Goal: Task Accomplishment & Management: Manage account settings

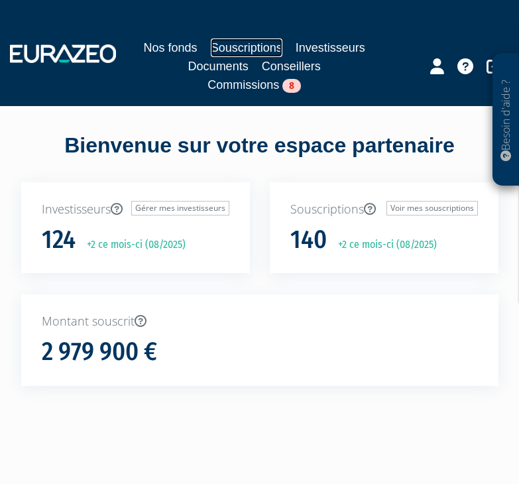
click at [234, 46] on link "Souscriptions" at bounding box center [247, 47] width 72 height 19
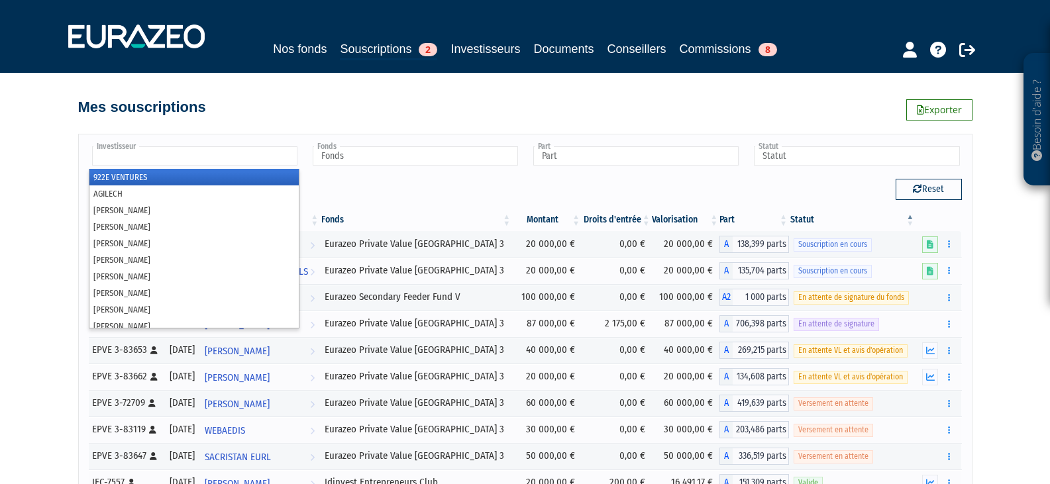
click at [187, 164] on input "text" at bounding box center [194, 155] width 205 height 19
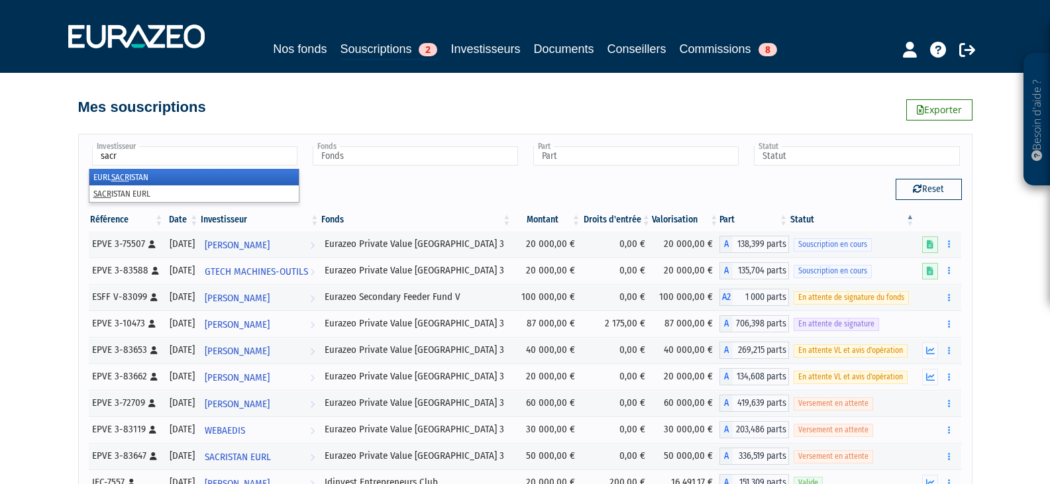
type input "sacr"
click at [102, 182] on li "EURL SACR ISTAN" at bounding box center [193, 177] width 209 height 17
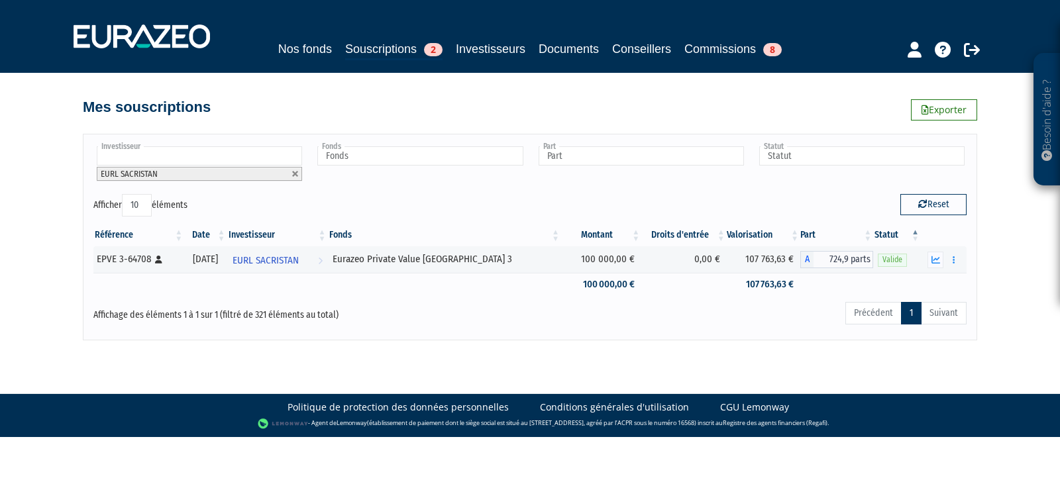
click at [116, 172] on span "EURL SACRISTAN" at bounding box center [129, 174] width 57 height 10
type input "sac"
click at [123, 213] on li "SAC RISTAN EURL" at bounding box center [198, 209] width 209 height 17
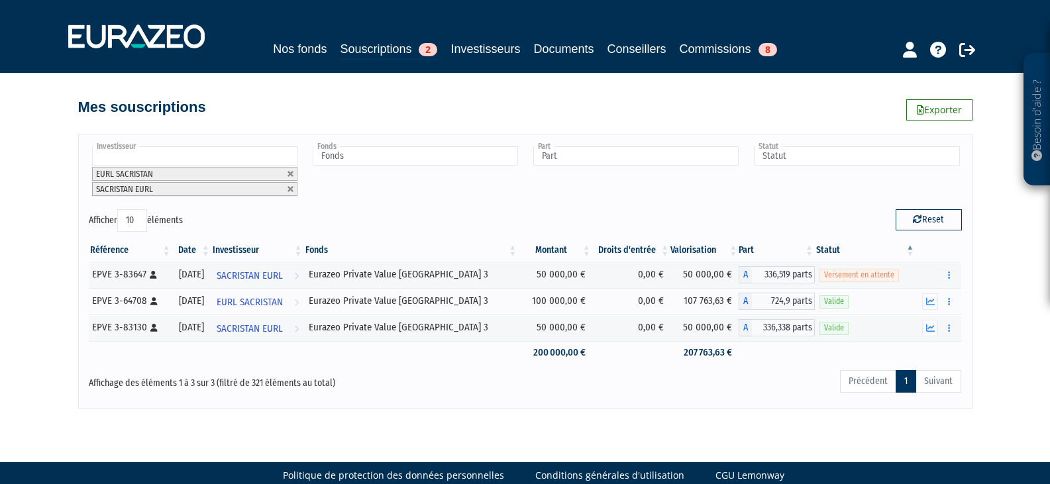
click at [145, 150] on input "text" at bounding box center [194, 155] width 205 height 19
type input "n"
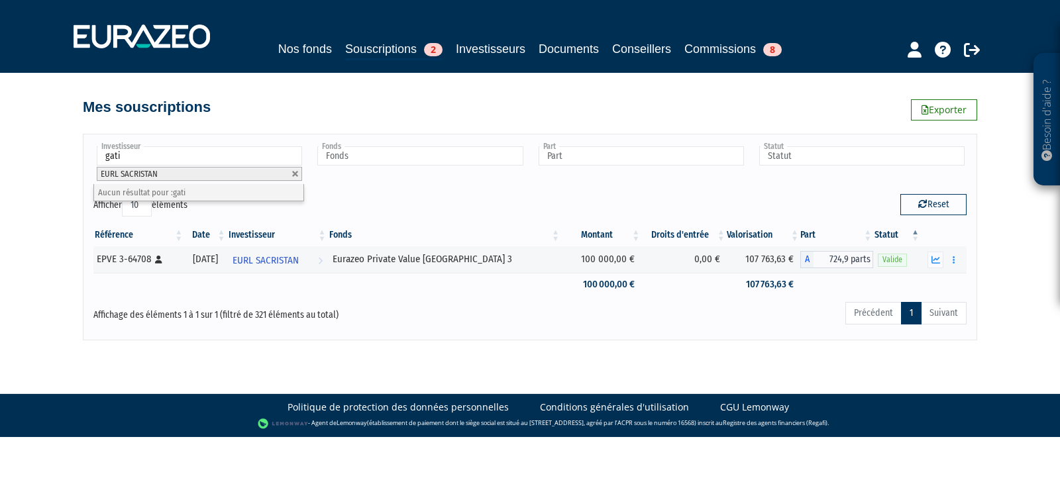
type input "gati"
click at [518, 193] on div "Investisseur 922E VENTURES AGILECH ARTHUR VEITH Adam Smith Adriaan DETAVERNIER …" at bounding box center [529, 169] width 893 height 50
click at [294, 174] on link at bounding box center [295, 174] width 8 height 8
type input "Investisseur"
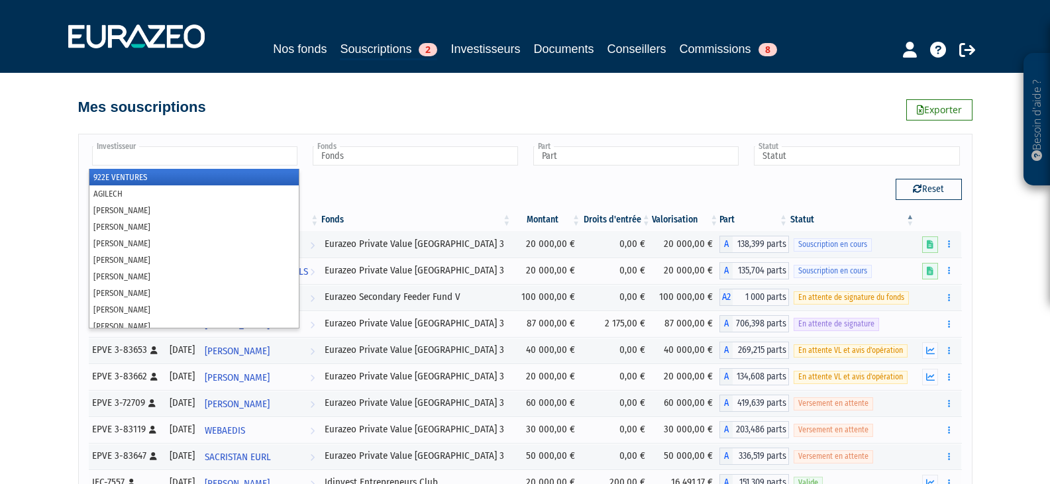
click at [193, 161] on input "text" at bounding box center [194, 155] width 205 height 19
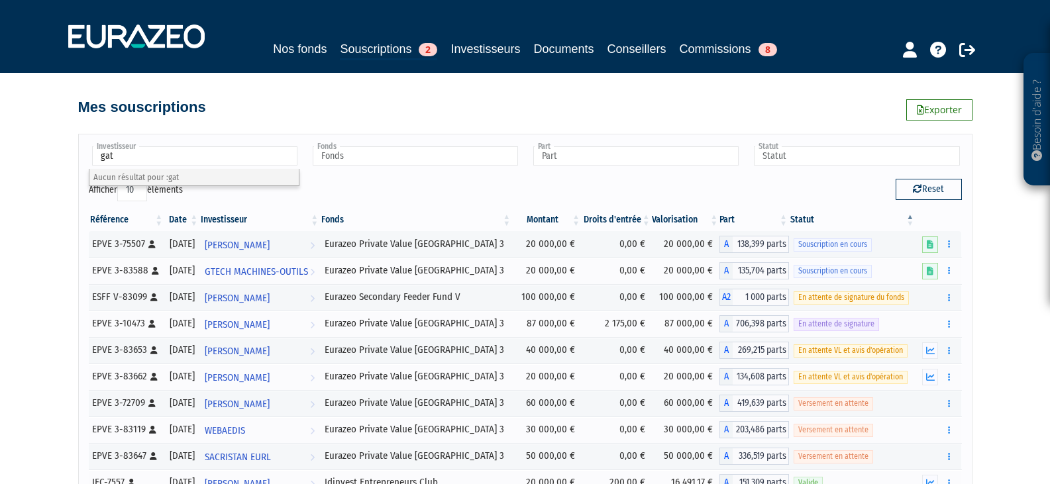
click at [160, 151] on input "gat" at bounding box center [194, 155] width 205 height 19
type input "gtec"
click at [156, 180] on li "GTEC H MACHINES-OUTILS" at bounding box center [193, 177] width 209 height 17
